Goal: Transaction & Acquisition: Obtain resource

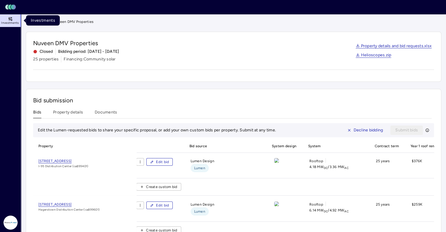
click at [13, 18] on link "Investments" at bounding box center [10, 20] width 21 height 13
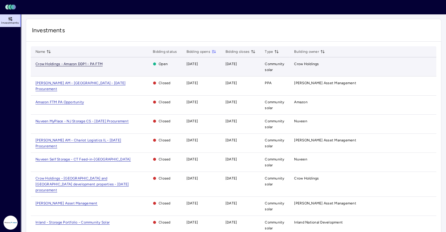
click at [86, 65] on span "Crow Holdings - Amazon DDP1 - PA FTM" at bounding box center [69, 64] width 67 height 4
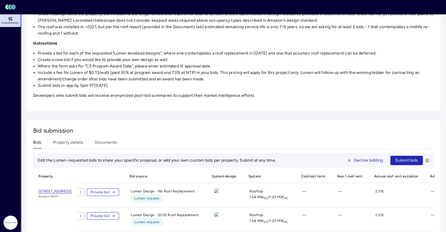
scroll to position [129, 0]
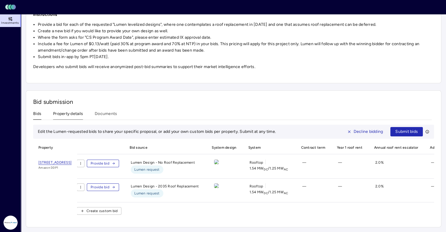
scroll to position [88, 0]
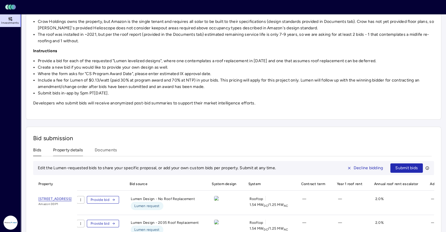
click at [63, 109] on div "Investments Crow Holdings - Amazon DDP1 - PA FTM Crow Holdings - Amazon DDP1 - …" at bounding box center [234, 97] width 416 height 333
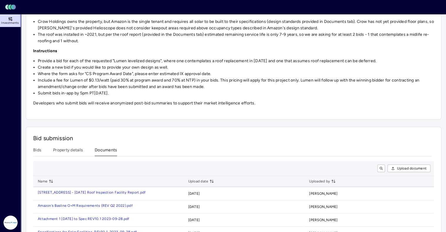
click at [104, 148] on button "Documents" at bounding box center [106, 151] width 22 height 9
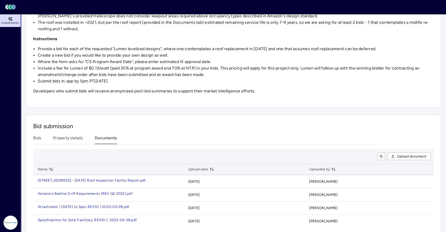
scroll to position [107, 0]
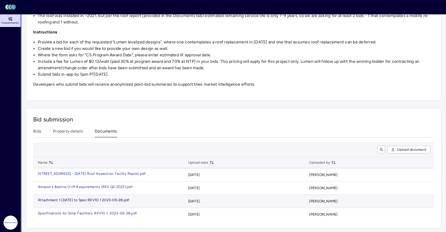
click at [115, 199] on div "Attachment 1 [DATE] to Spec REV10.1 2023-0" at bounding box center [76, 200] width 77 height 4
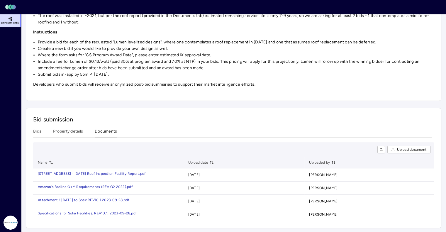
click at [197, 118] on div "Bid submission Bids Property details Documents Upload document Name Upload date…" at bounding box center [234, 168] width 416 height 120
click at [78, 130] on div "Bid submission Bids Property details Documents Upload document Name Upload date…" at bounding box center [234, 168] width 416 height 120
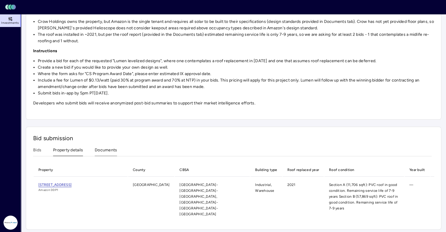
click at [106, 151] on button "Documents" at bounding box center [106, 151] width 22 height 9
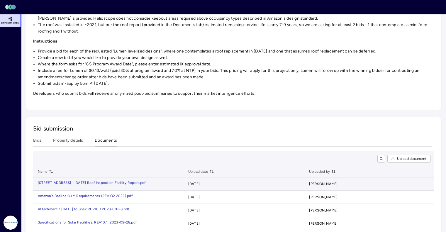
scroll to position [107, 0]
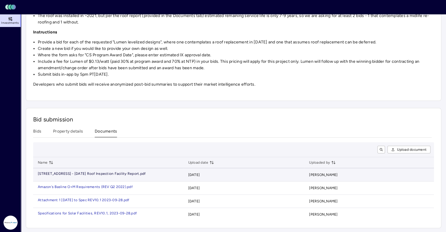
click at [117, 173] on div "[STREET_ADDRESS] - [DATE] Roof Inspection Facility Re" at bounding box center [85, 174] width 94 height 4
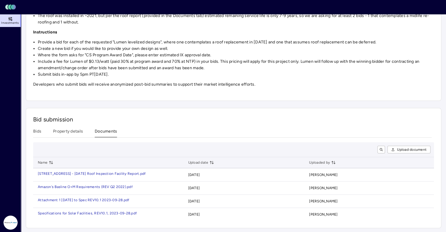
click at [253, 121] on div "Bid submission Bids Property details Documents Upload document Name Upload date…" at bounding box center [234, 168] width 416 height 120
click at [68, 129] on div "Bid submission Bids Property details Documents Upload document Name Upload date…" at bounding box center [234, 168] width 416 height 120
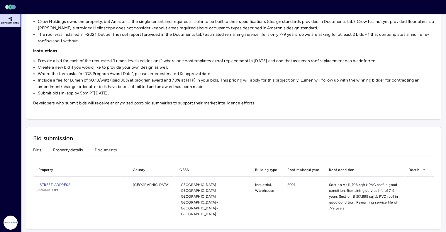
click at [36, 150] on button "Bids" at bounding box center [37, 151] width 8 height 9
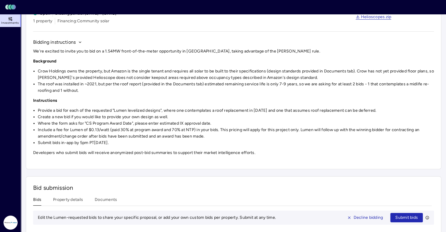
scroll to position [31, 0]
